Goal: Check status: Check status

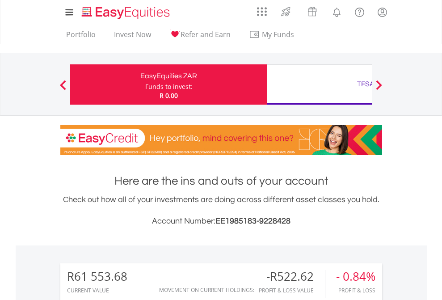
scroll to position [86, 140]
click at [145, 85] on div "Funds to invest:" at bounding box center [168, 86] width 47 height 9
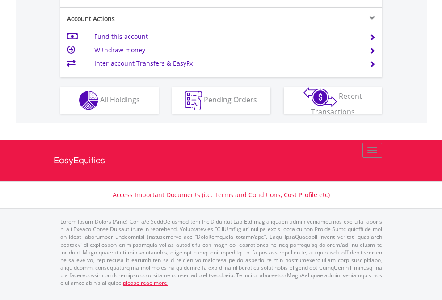
scroll to position [875, 0]
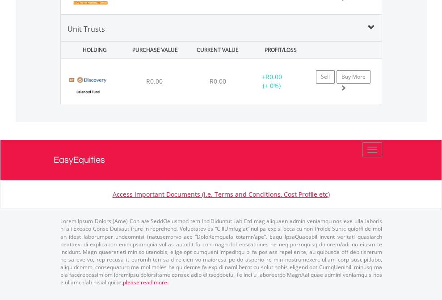
scroll to position [1048, 0]
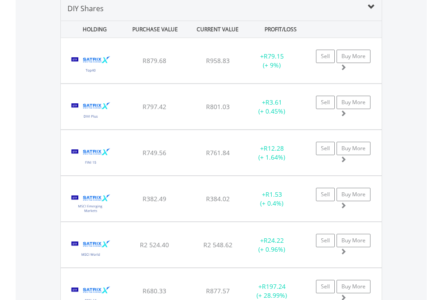
scroll to position [864, 0]
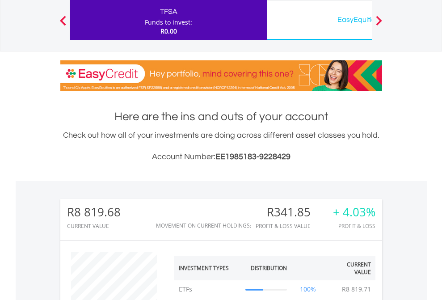
scroll to position [86, 140]
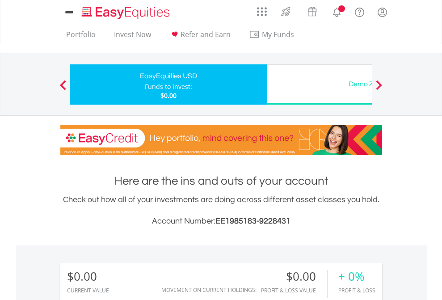
scroll to position [86, 140]
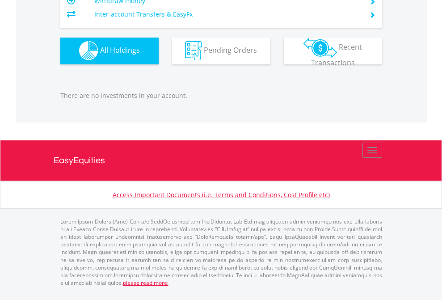
scroll to position [885, 0]
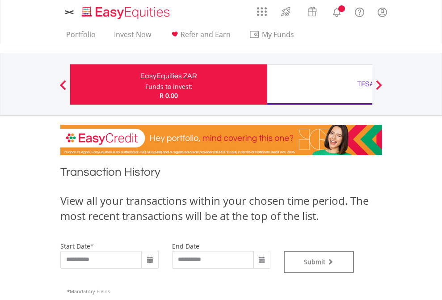
type input "**********"
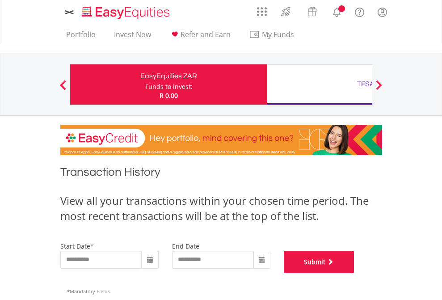
click at [355, 273] on button "Submit" at bounding box center [319, 262] width 71 height 22
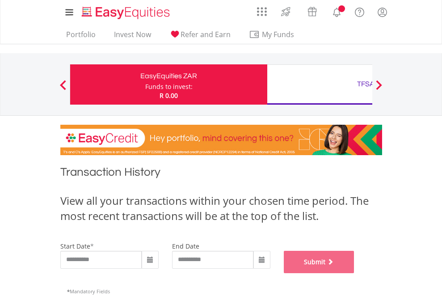
scroll to position [363, 0]
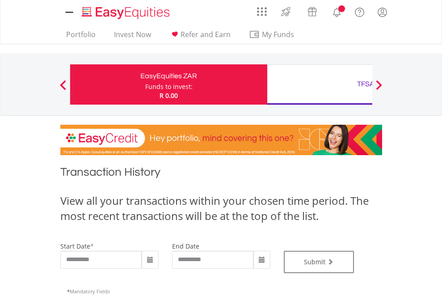
click at [320, 85] on div "TFSA" at bounding box center [366, 84] width 186 height 13
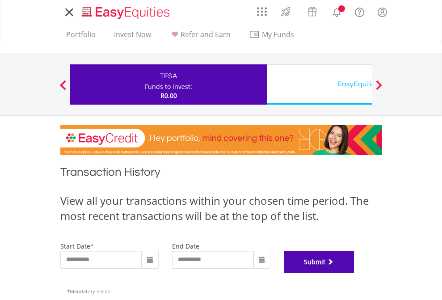
click at [355, 273] on button "Submit" at bounding box center [319, 262] width 71 height 22
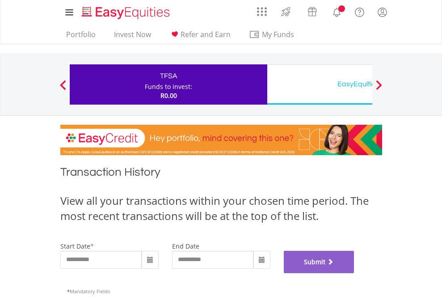
scroll to position [363, 0]
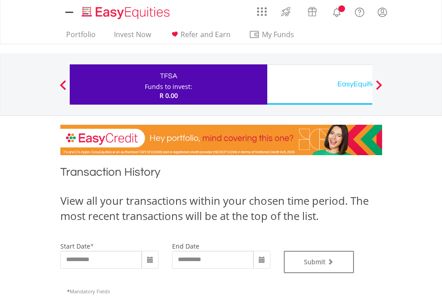
click at [320, 85] on div "EasyEquities USD" at bounding box center [366, 84] width 186 height 13
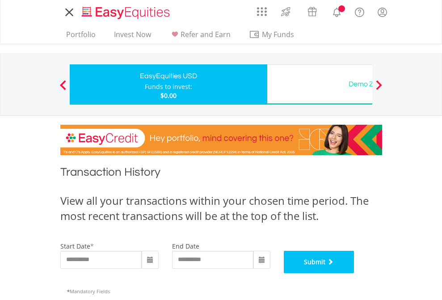
click at [355, 273] on button "Submit" at bounding box center [319, 262] width 71 height 22
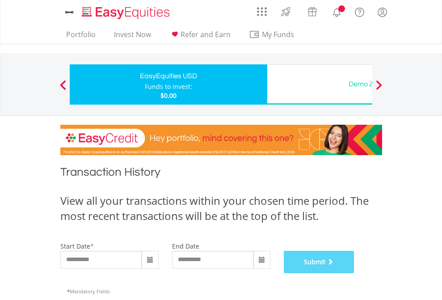
scroll to position [363, 0]
